Goal: Use online tool/utility

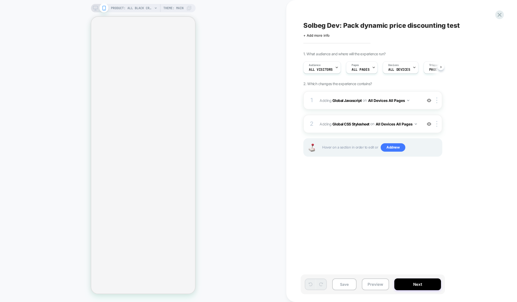
scroll to position [0, 0]
click at [179, 7] on span "Theme: MAIN" at bounding box center [173, 8] width 20 height 8
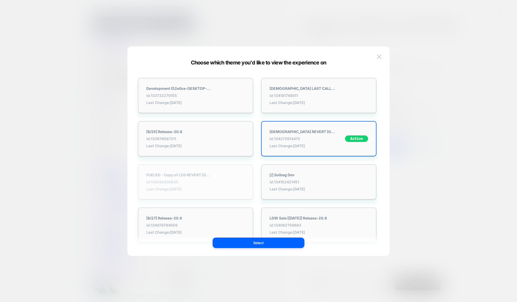
scroll to position [0, 0]
click at [280, 177] on strong "[/] Solbeg Dev" at bounding box center [287, 175] width 35 height 4
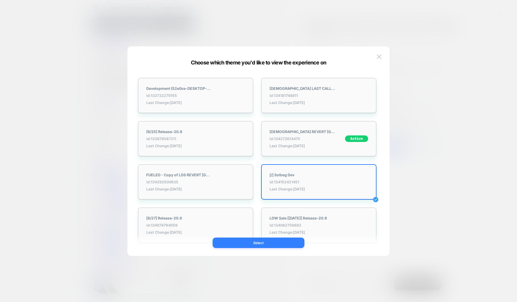
click at [271, 242] on button "Select" at bounding box center [259, 243] width 92 height 10
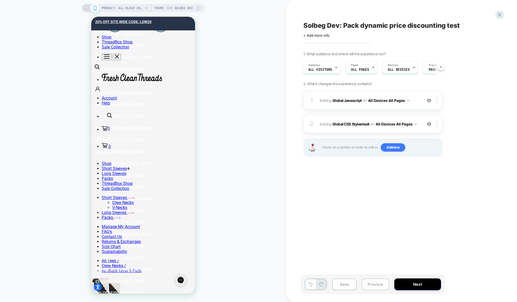
click at [375, 287] on button "Preview" at bounding box center [375, 285] width 27 height 12
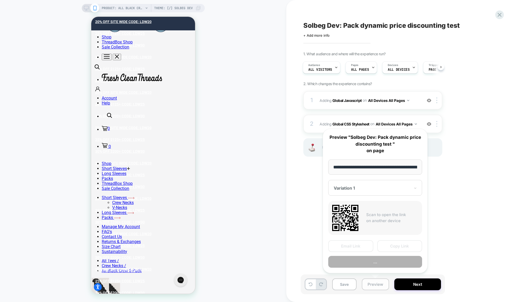
scroll to position [0, 112]
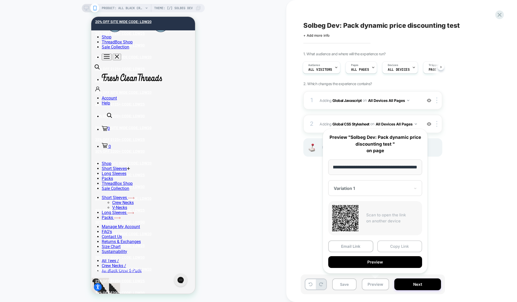
click at [392, 244] on button "Copy Link" at bounding box center [399, 247] width 45 height 12
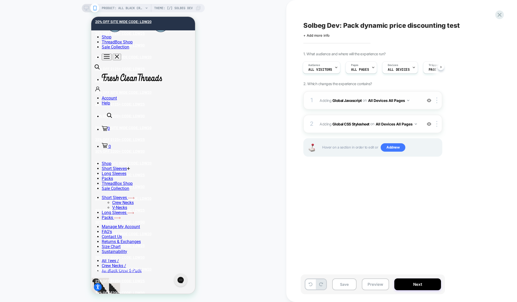
click at [343, 110] on div "1 Adding Global Javascript on All Devices All Pages Add Before Add After Target…" at bounding box center [372, 100] width 139 height 18
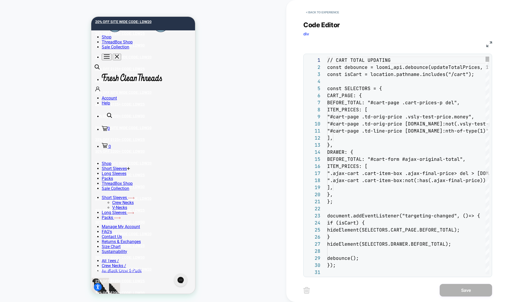
scroll to position [71, 0]
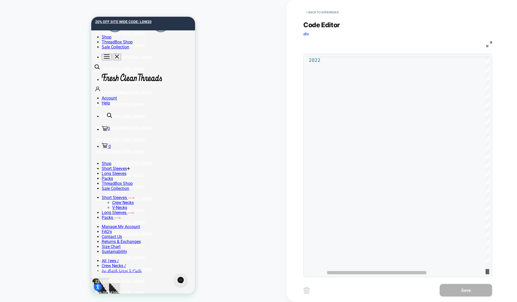
click at [486, 275] on div at bounding box center [488, 271] width 4 height 5
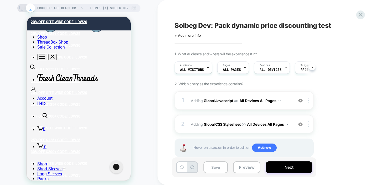
scroll to position [0, 0]
click at [249, 169] on button "Preview" at bounding box center [246, 167] width 27 height 12
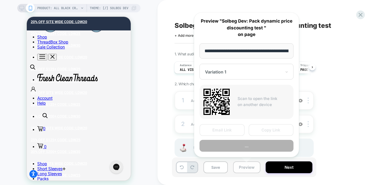
scroll to position [0, 111]
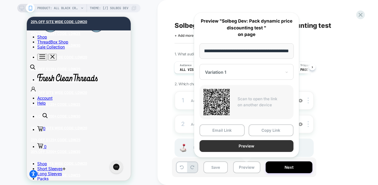
click at [0, 0] on button "Preview" at bounding box center [0, 0] width 0 height 0
